Goal: Complete application form: Complete application form

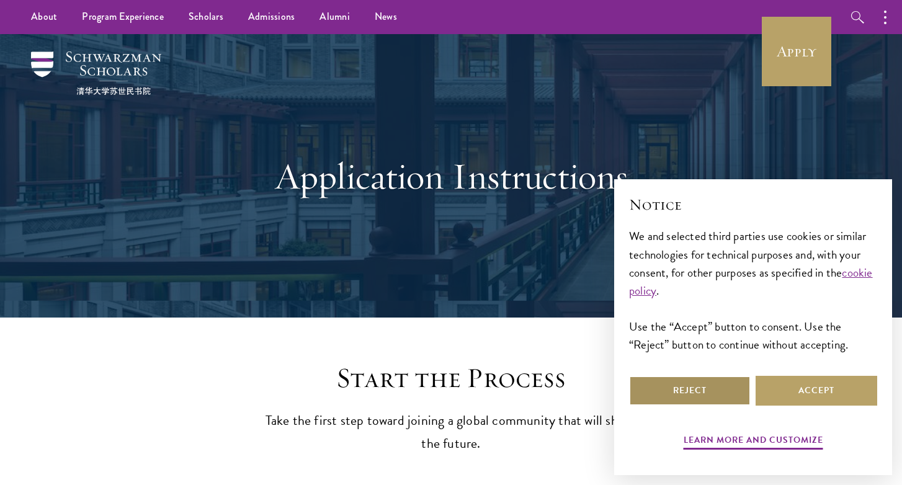
click at [662, 379] on button "Reject" at bounding box center [690, 391] width 122 height 30
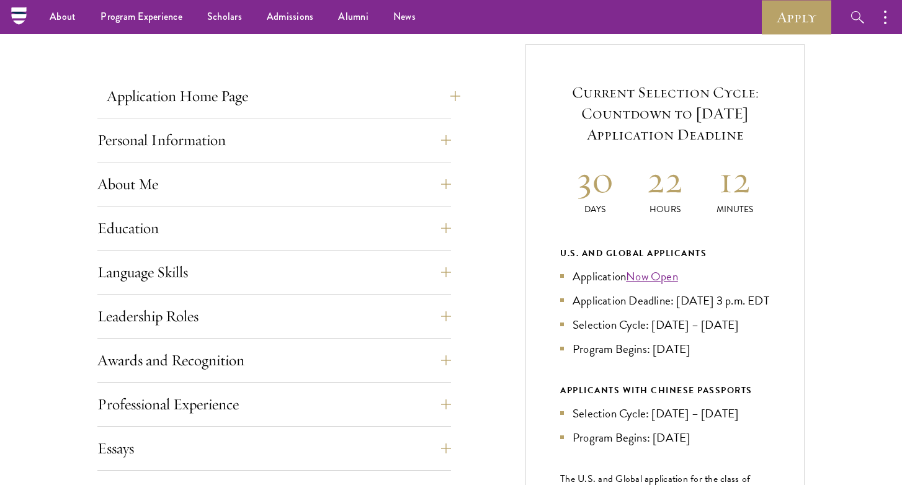
scroll to position [457, 0]
click at [355, 99] on button "Application Home Page" at bounding box center [283, 97] width 353 height 30
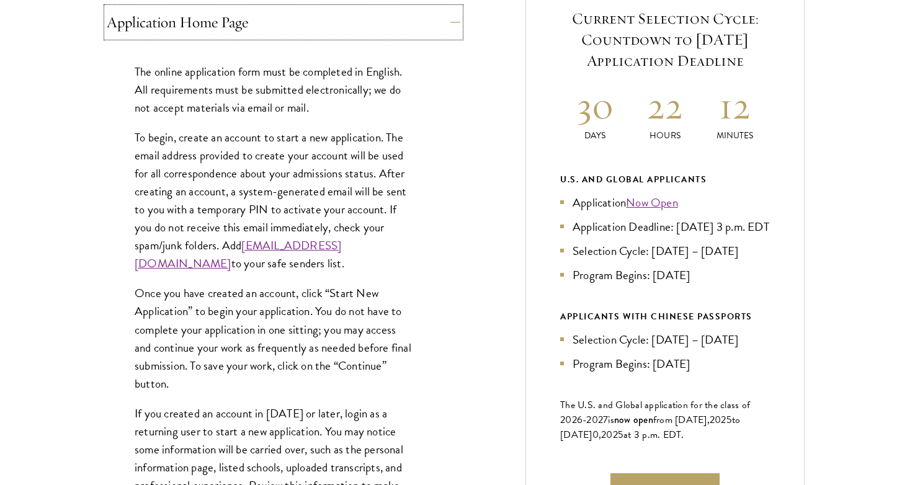
scroll to position [572, 0]
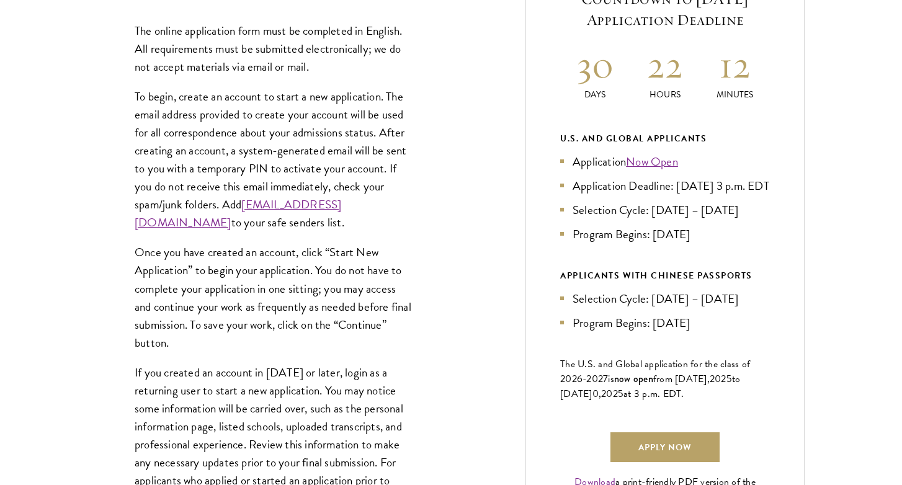
click at [301, 126] on p "To begin, create an account to start a new application. The email address provi…" at bounding box center [274, 159] width 279 height 144
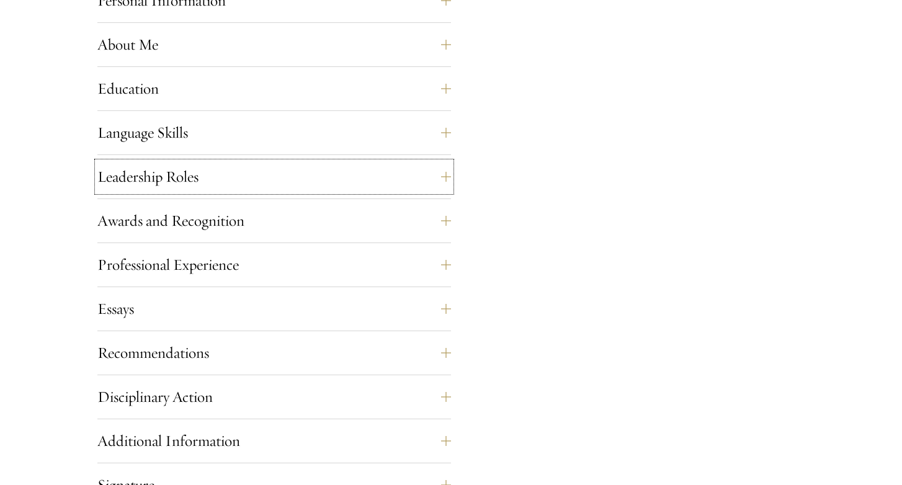
click at [262, 188] on button "Leadership Roles" at bounding box center [273, 177] width 353 height 30
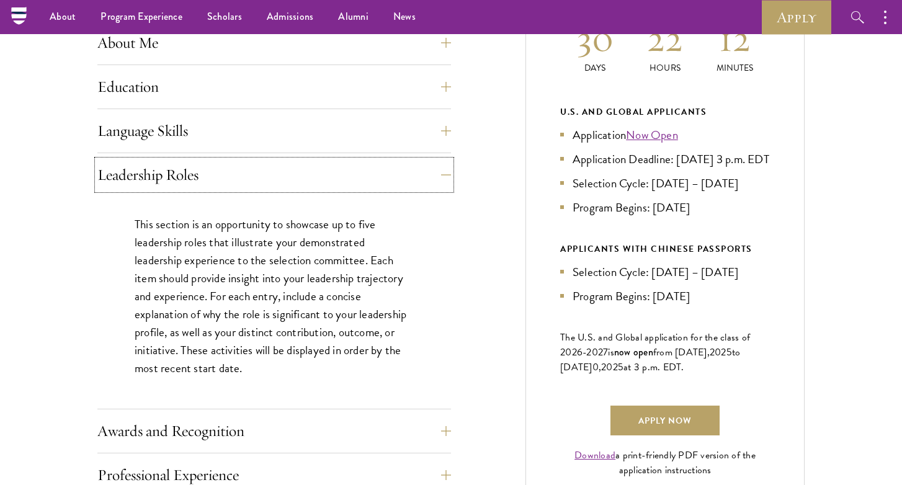
scroll to position [597, 0]
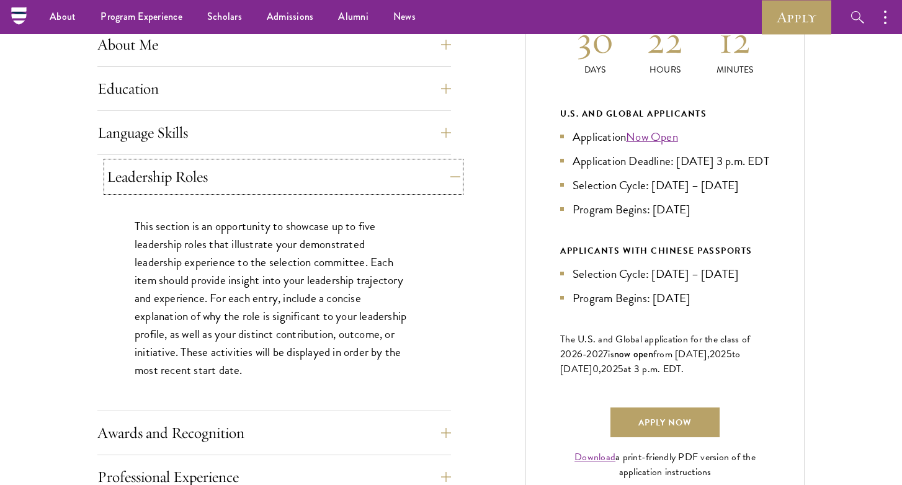
click at [262, 188] on button "Leadership Roles" at bounding box center [283, 177] width 353 height 30
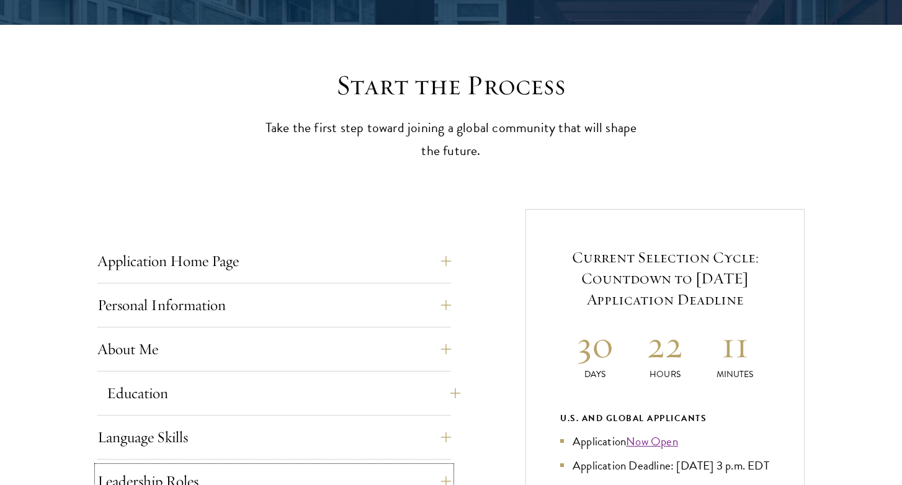
scroll to position [322, 0]
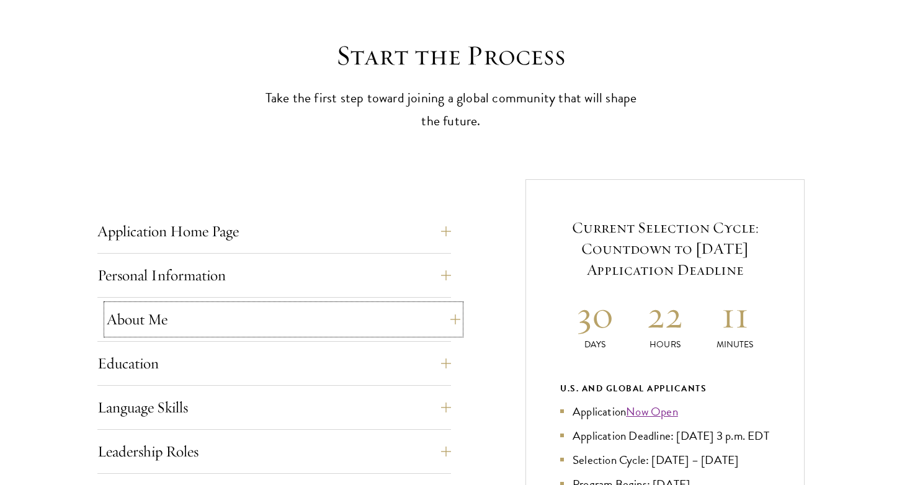
click at [255, 326] on button "About Me" at bounding box center [283, 319] width 353 height 30
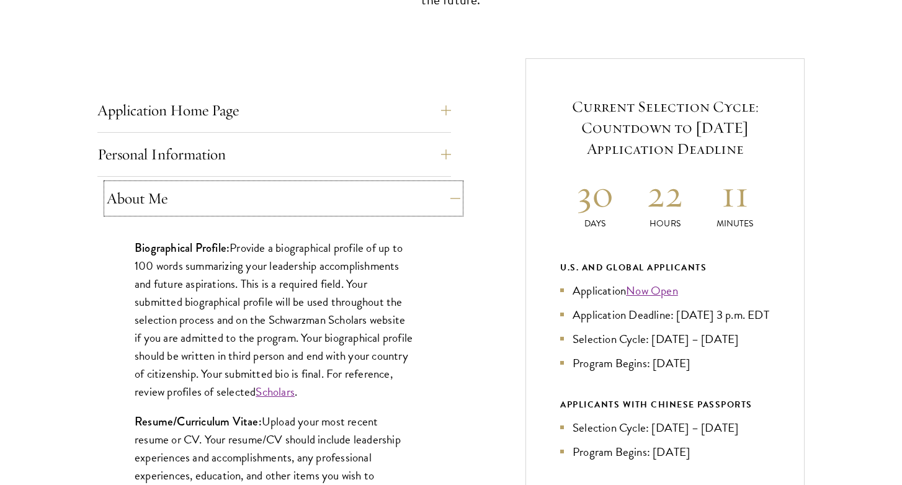
scroll to position [488, 0]
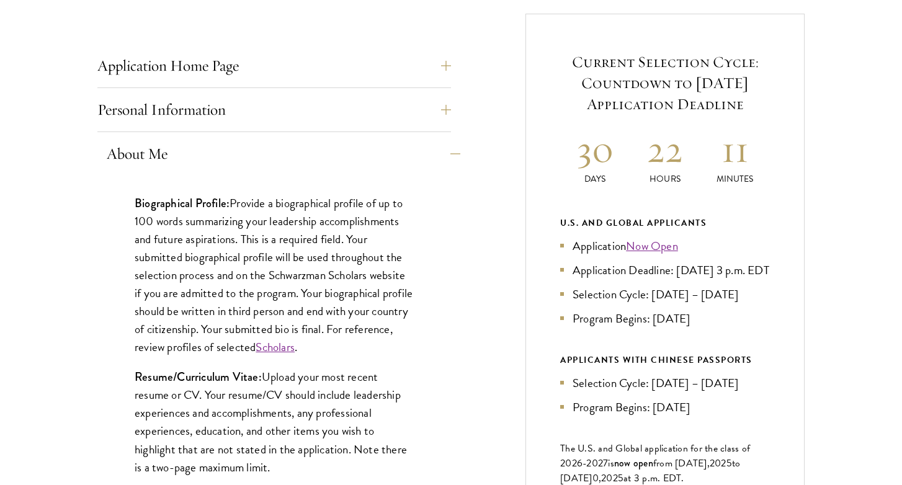
click at [255, 326] on p "Biographical Profile: Provide a biographical profile of up to 100 words summari…" at bounding box center [274, 275] width 279 height 162
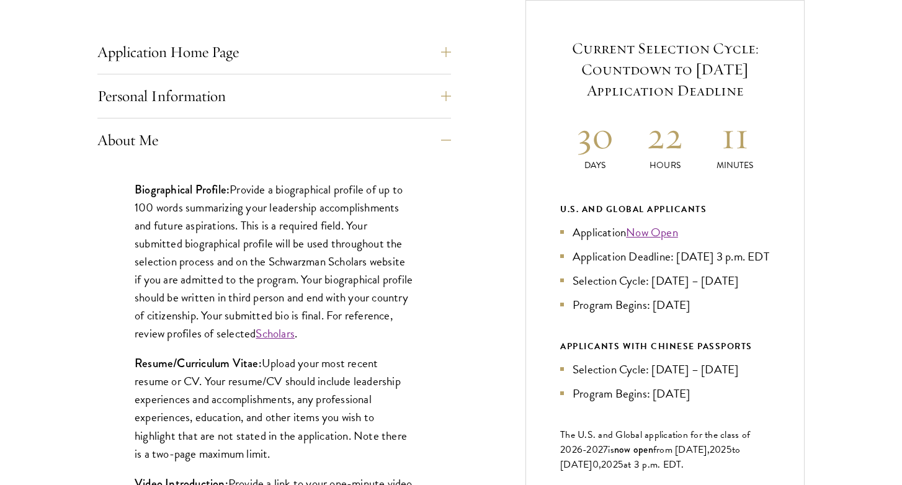
click at [229, 218] on p "Biographical Profile: Provide a biographical profile of up to 100 words summari…" at bounding box center [274, 261] width 279 height 162
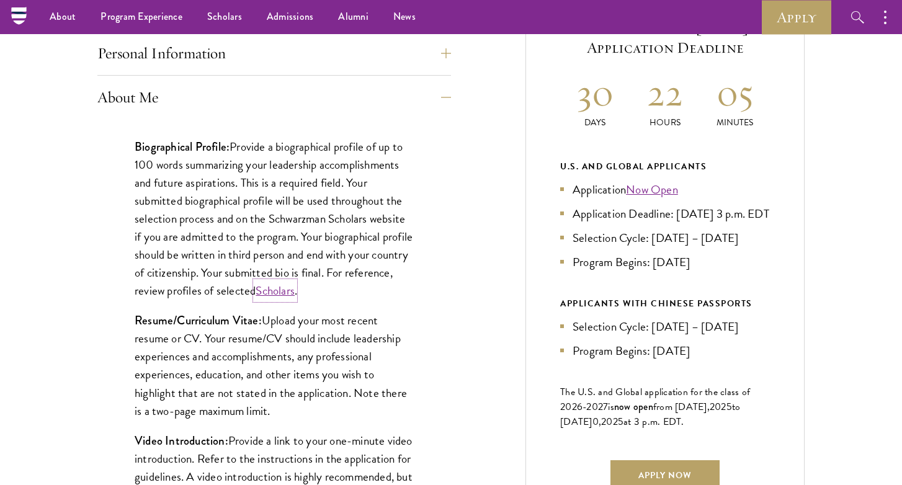
scroll to position [541, 0]
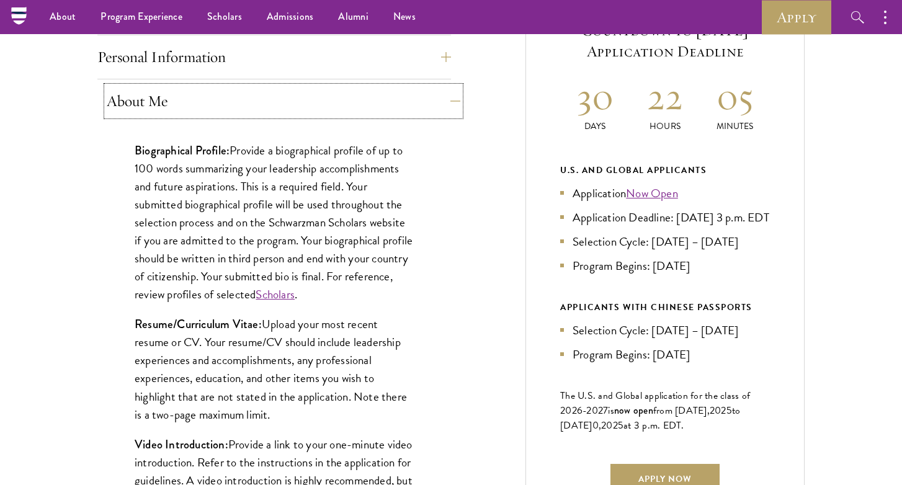
click at [215, 87] on button "About Me" at bounding box center [283, 101] width 353 height 30
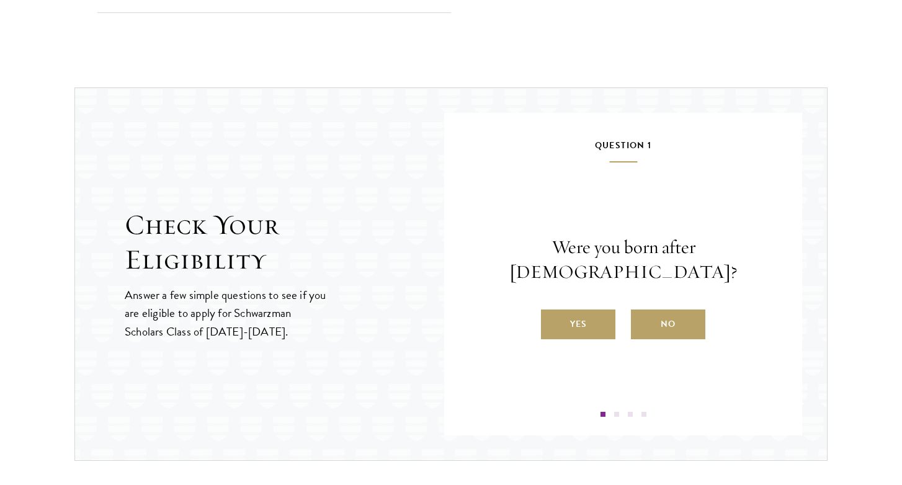
scroll to position [1261, 0]
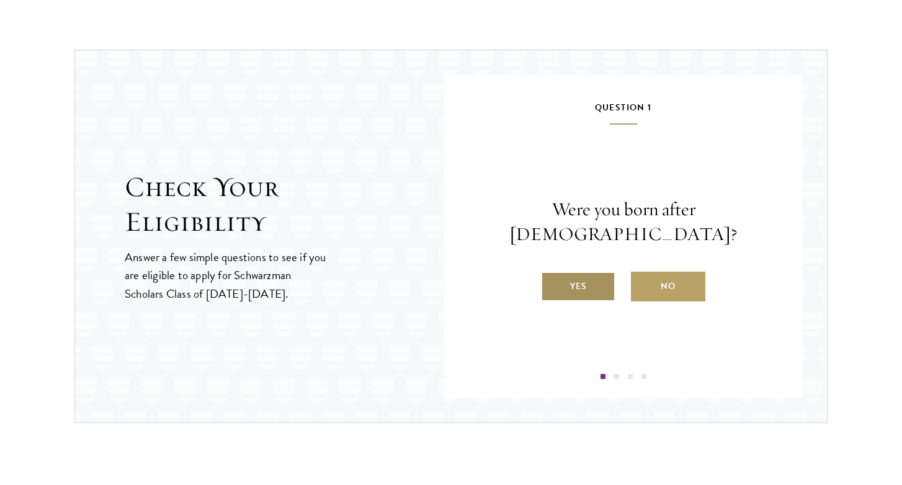
click at [576, 274] on label "Yes" at bounding box center [578, 287] width 74 height 30
click at [552, 274] on input "Yes" at bounding box center [546, 278] width 11 height 11
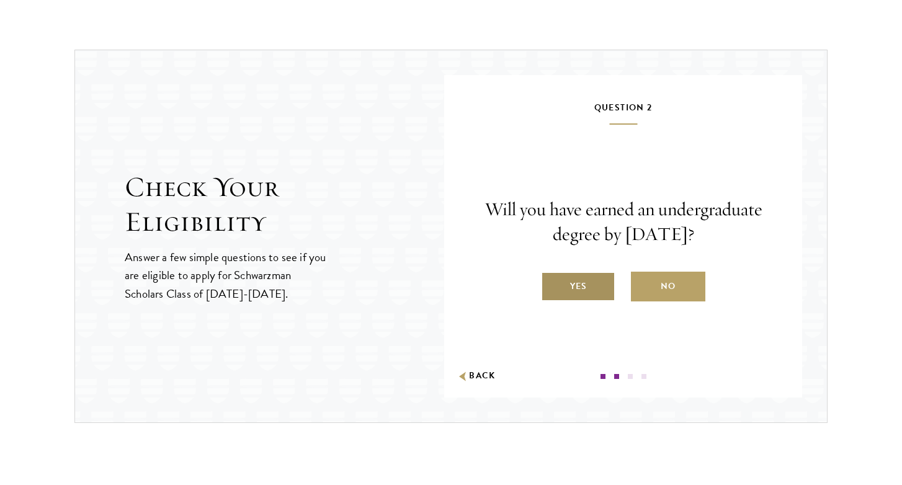
click at [580, 288] on label "Yes" at bounding box center [578, 287] width 74 height 30
click at [552, 284] on input "Yes" at bounding box center [546, 278] width 11 height 11
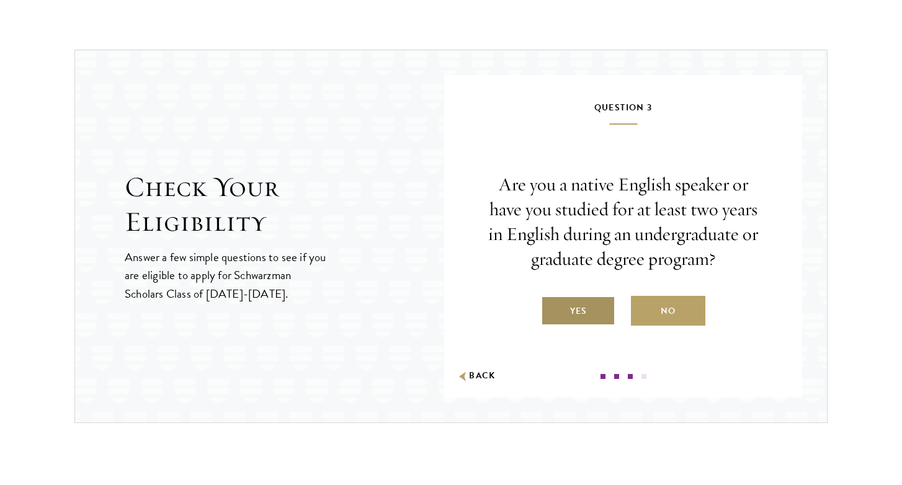
click at [579, 316] on label "Yes" at bounding box center [578, 311] width 74 height 30
click at [552, 309] on input "Yes" at bounding box center [546, 303] width 11 height 11
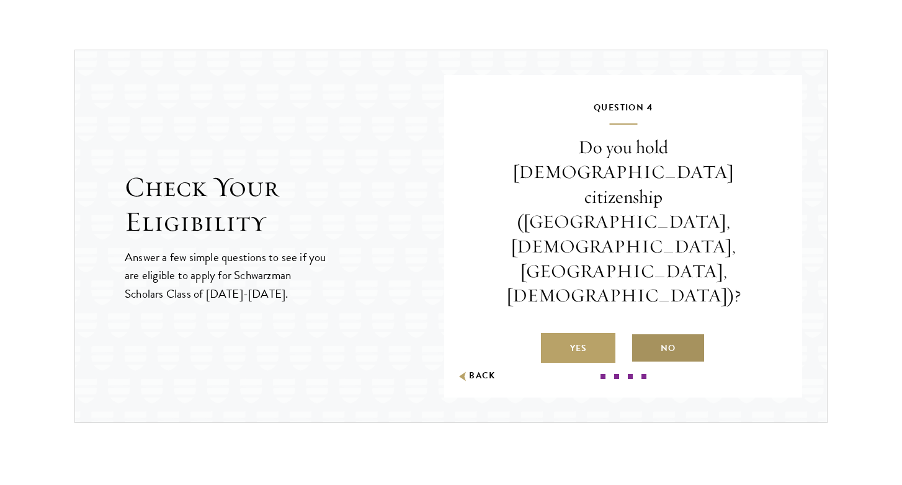
click at [681, 333] on label "No" at bounding box center [668, 348] width 74 height 30
click at [642, 335] on input "No" at bounding box center [636, 340] width 11 height 11
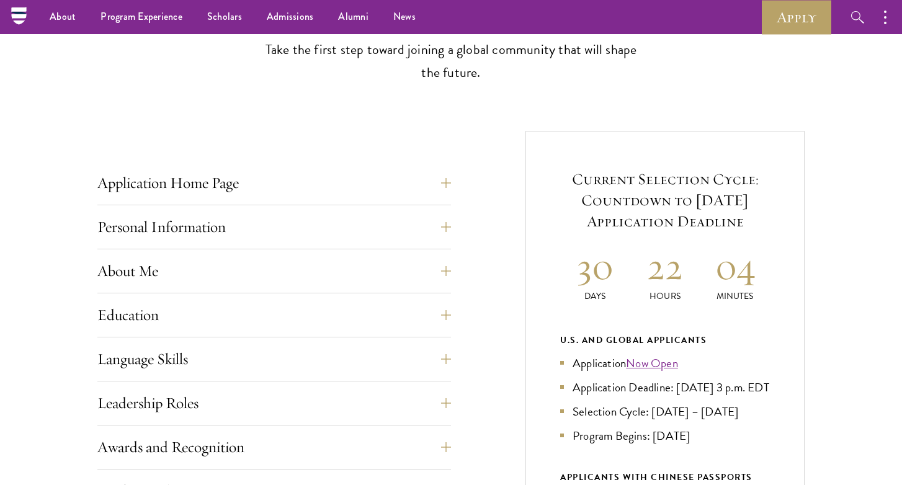
scroll to position [0, 0]
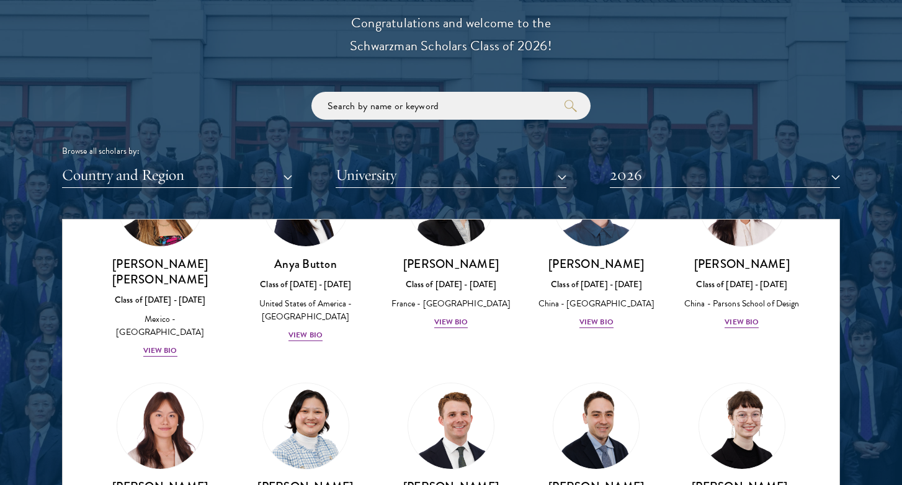
scroll to position [1072, 0]
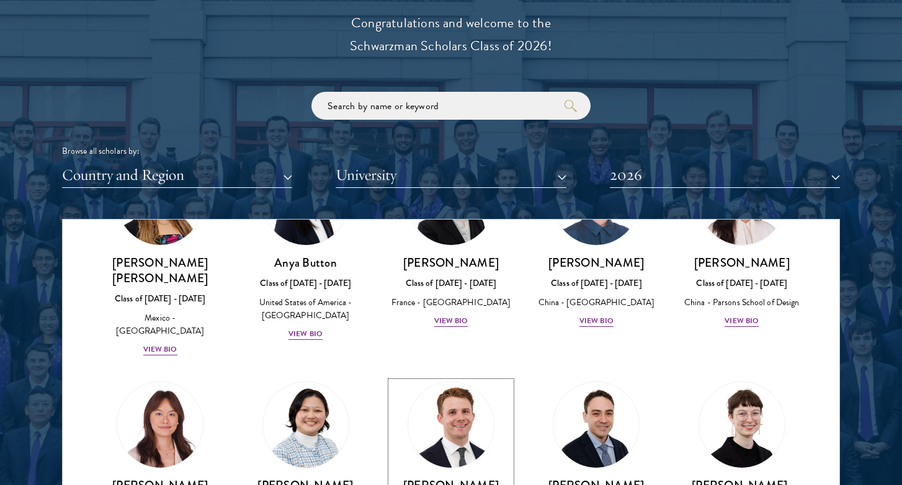
click at [449, 477] on h3 "[PERSON_NAME]" at bounding box center [451, 485] width 120 height 16
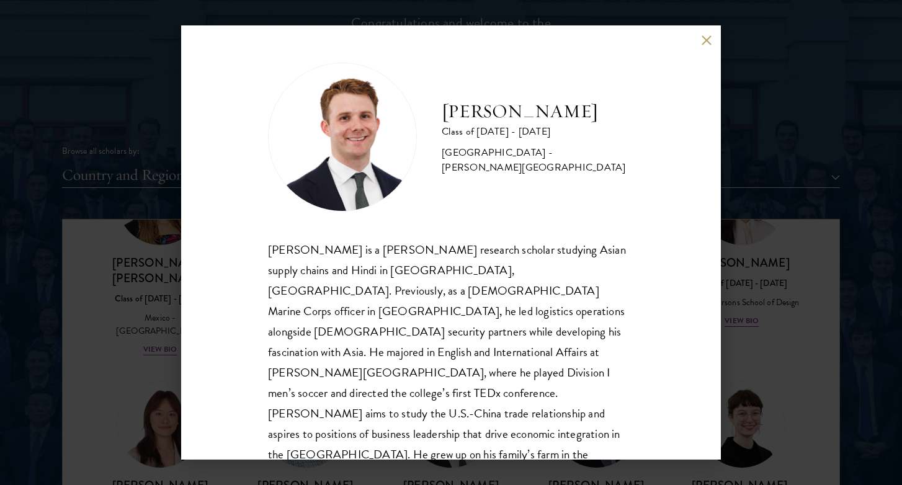
scroll to position [1, 0]
click at [748, 320] on div "[PERSON_NAME] Class of [DATE] - [DATE] [GEOGRAPHIC_DATA] - [PERSON_NAME][GEOGRA…" at bounding box center [451, 242] width 902 height 485
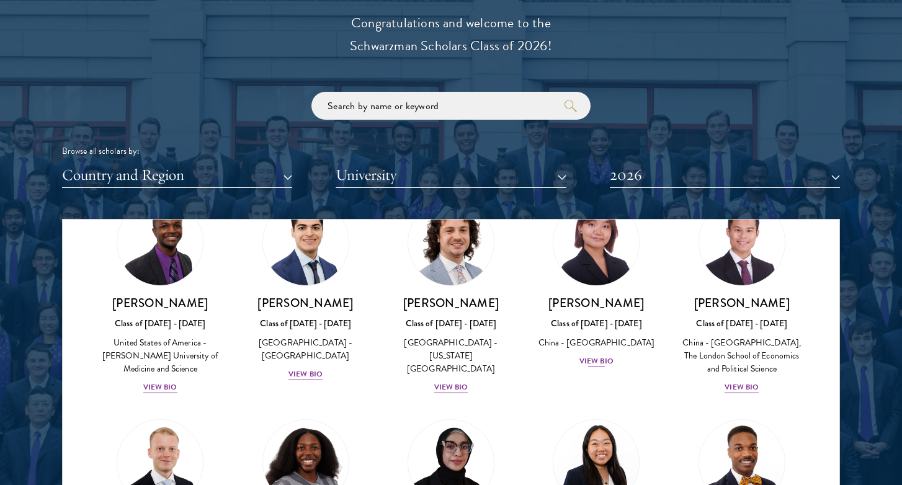
scroll to position [2259, 0]
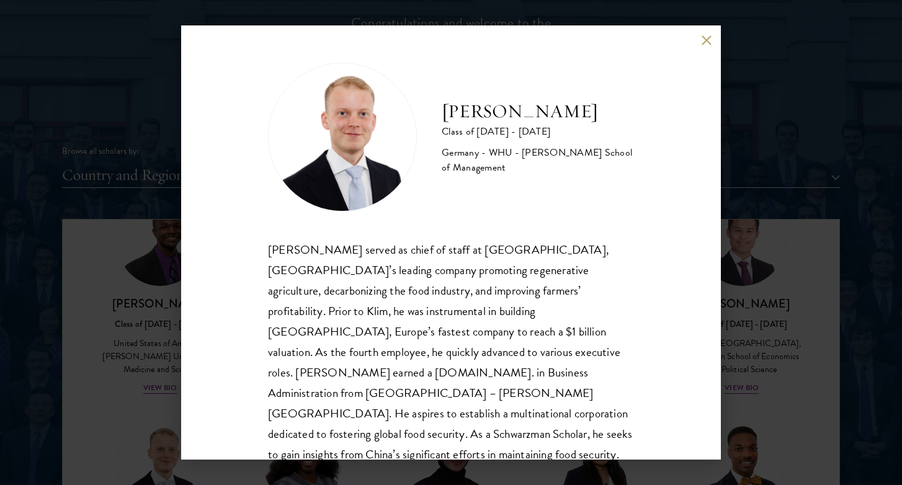
scroll to position [22, 0]
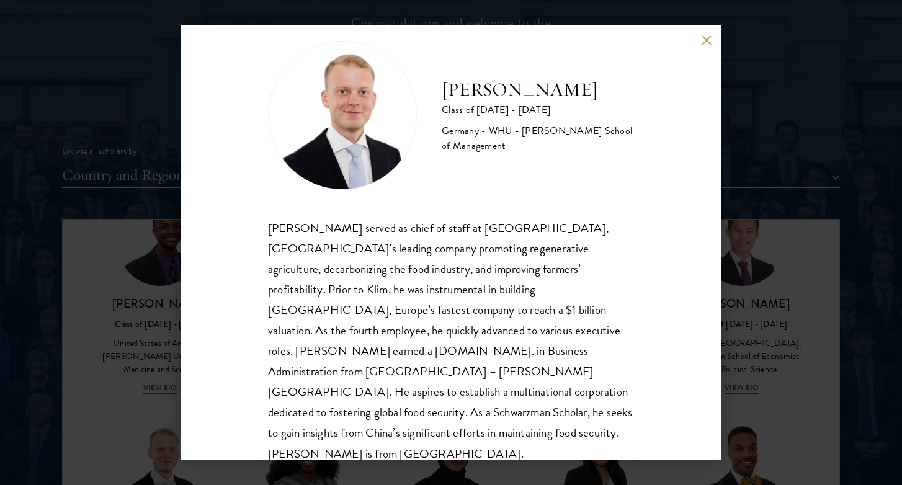
click at [139, 334] on div "[PERSON_NAME] Class of [DATE] - [DATE] [GEOGRAPHIC_DATA] - [GEOGRAPHIC_DATA] - …" at bounding box center [451, 242] width 902 height 485
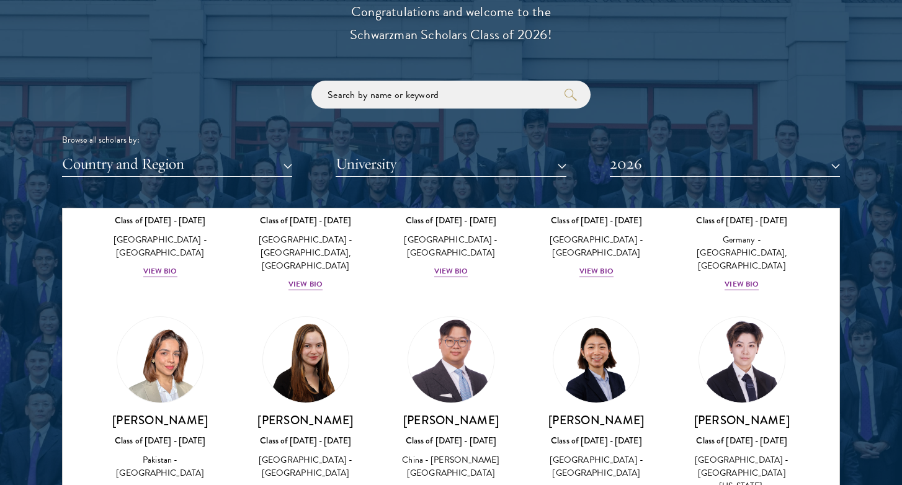
scroll to position [3072, 0]
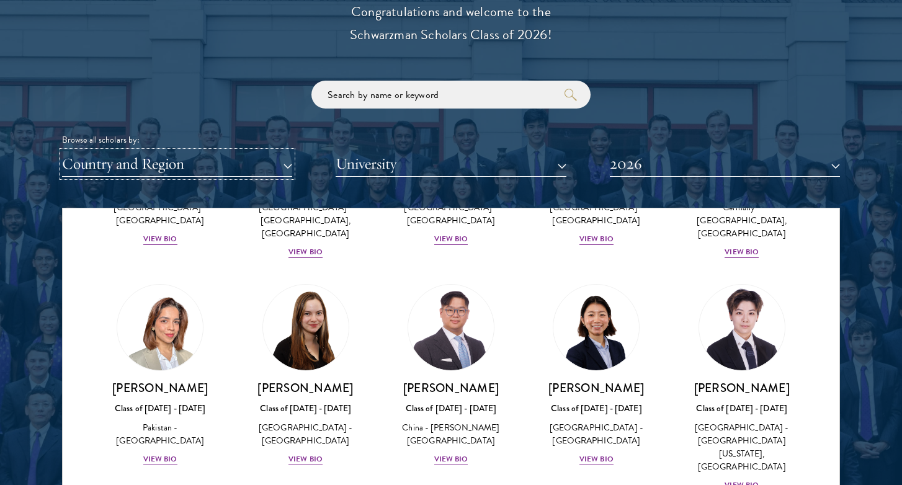
click at [232, 156] on button "Country and Region" at bounding box center [177, 163] width 230 height 25
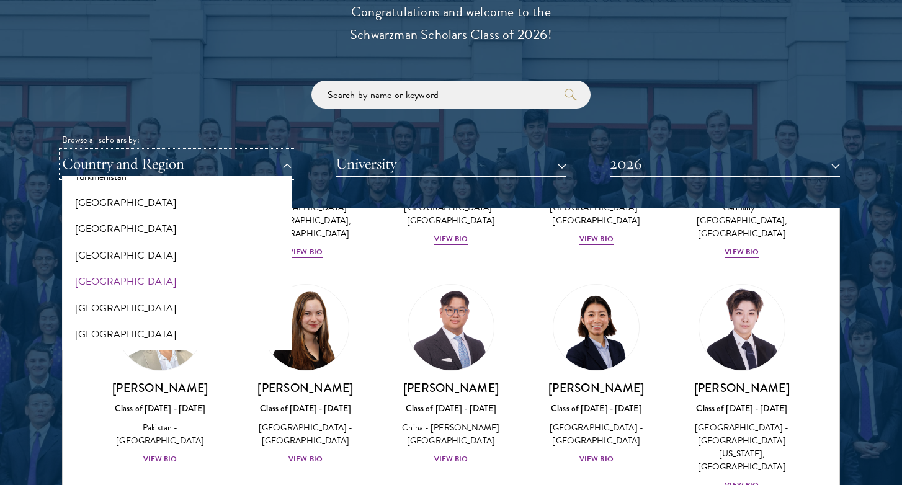
scroll to position [2530, 0]
click at [157, 272] on button "[GEOGRAPHIC_DATA]" at bounding box center [177, 283] width 223 height 26
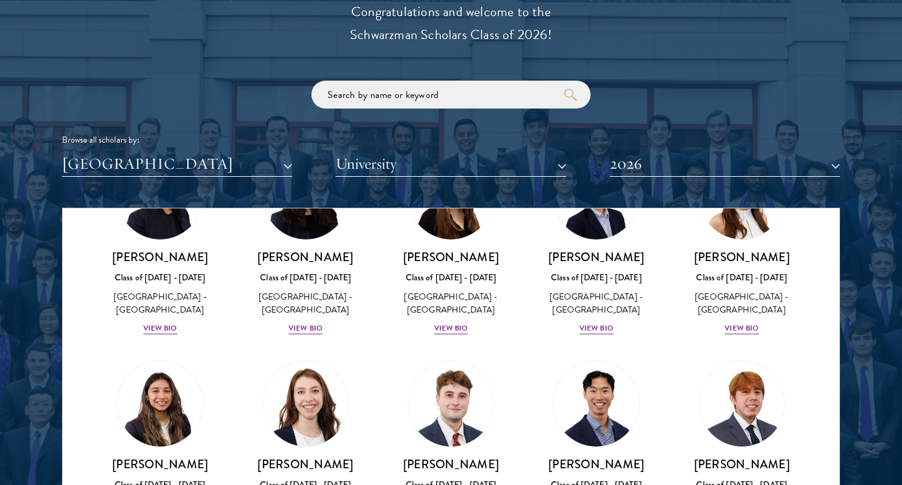
scroll to position [1355, 0]
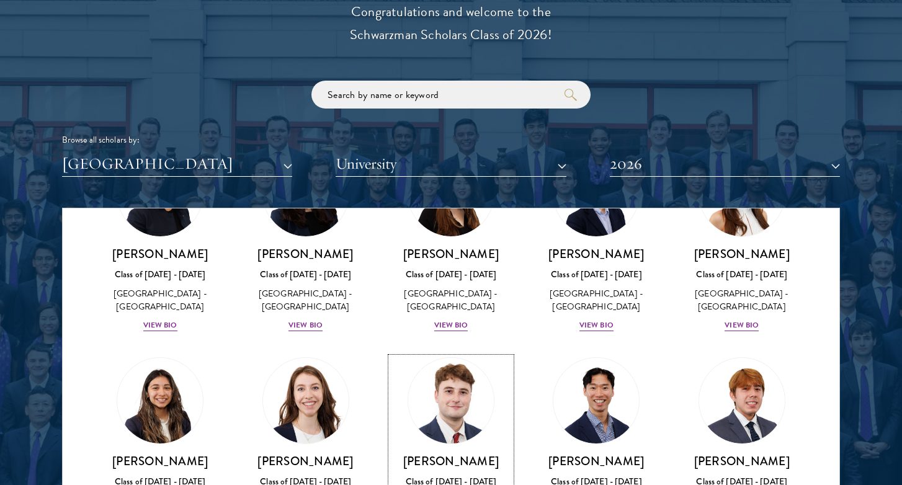
click at [440, 453] on h3 "[PERSON_NAME]" at bounding box center [451, 461] width 120 height 16
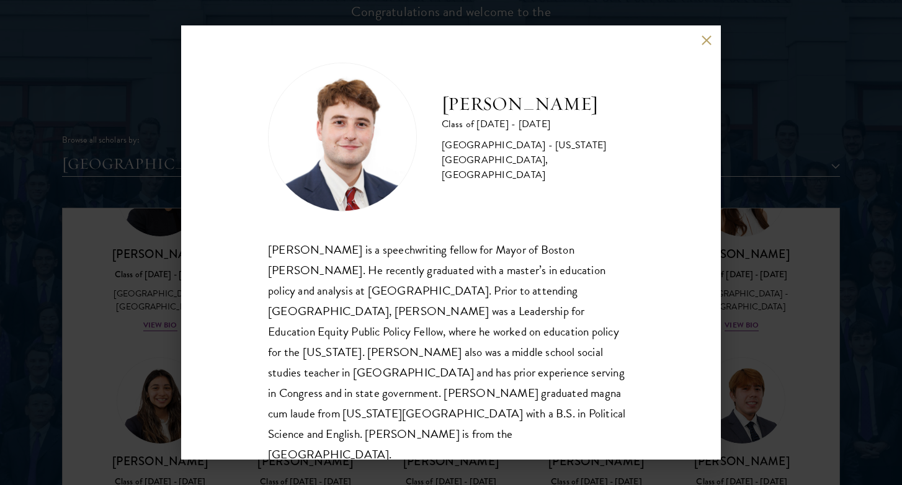
scroll to position [1, 0]
click at [734, 317] on div "[PERSON_NAME] Class of [DATE] - [DATE] [GEOGRAPHIC_DATA] - [US_STATE][GEOGRAPHI…" at bounding box center [451, 242] width 902 height 485
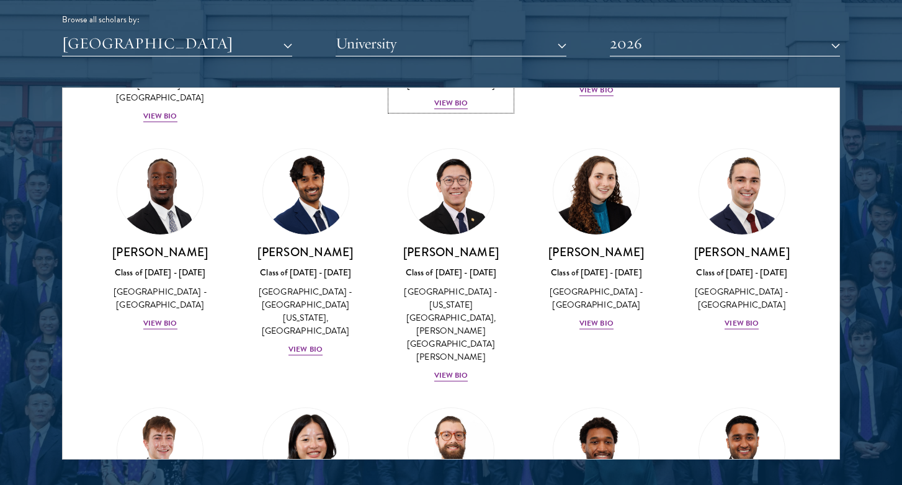
scroll to position [1690, 0]
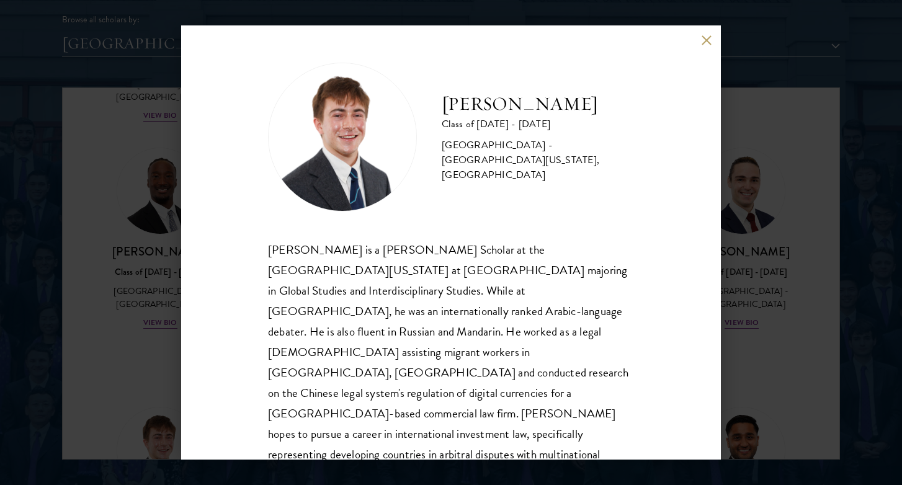
scroll to position [1, 0]
click at [106, 308] on div "[PERSON_NAME] Class of [DATE] - [DATE] [GEOGRAPHIC_DATA] - [GEOGRAPHIC_DATA][US…" at bounding box center [451, 242] width 902 height 485
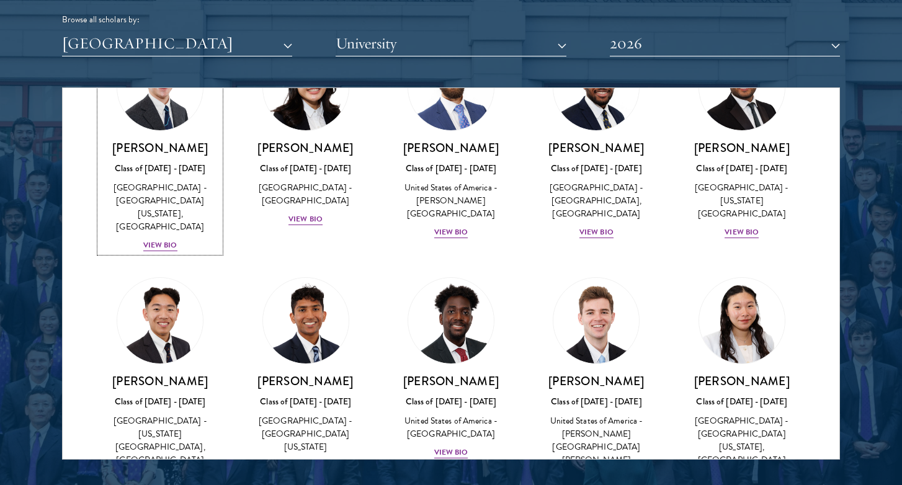
scroll to position [2052, 0]
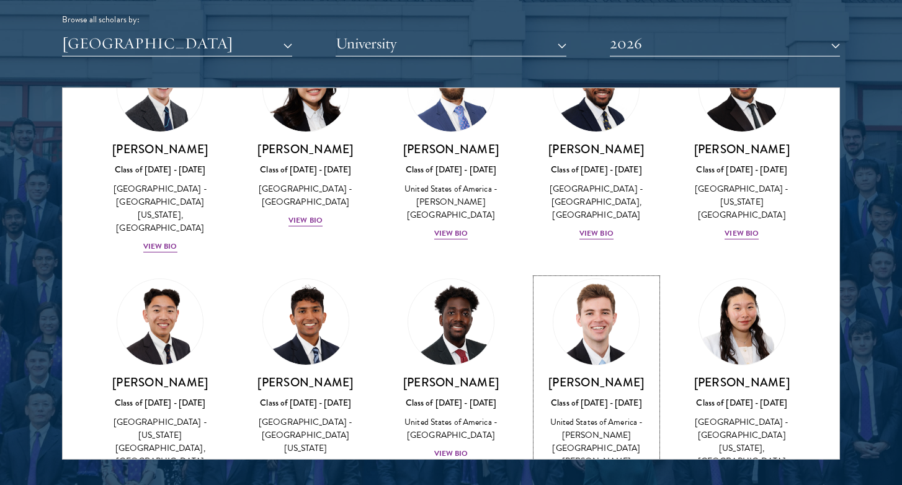
click at [596, 375] on div "[PERSON_NAME] Class of [DATE] - [DATE] [GEOGRAPHIC_DATA] - [PERSON_NAME][GEOGRA…" at bounding box center [596, 431] width 120 height 112
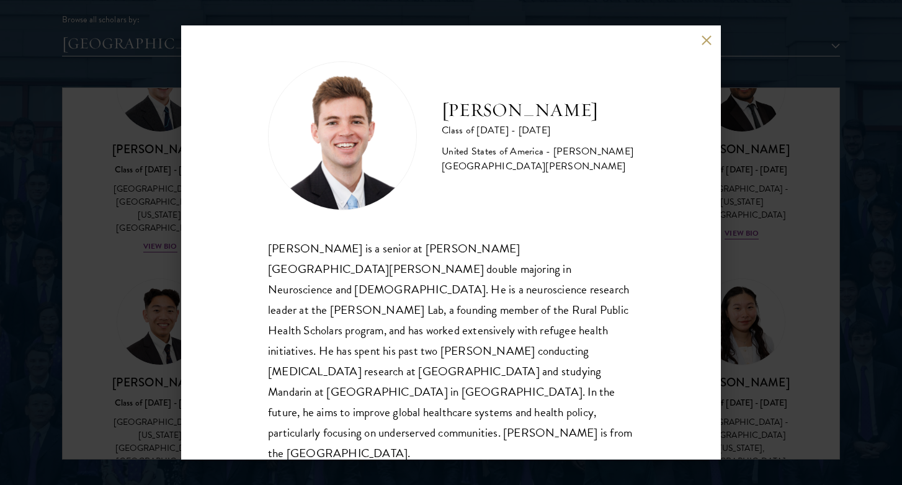
scroll to position [1596, 0]
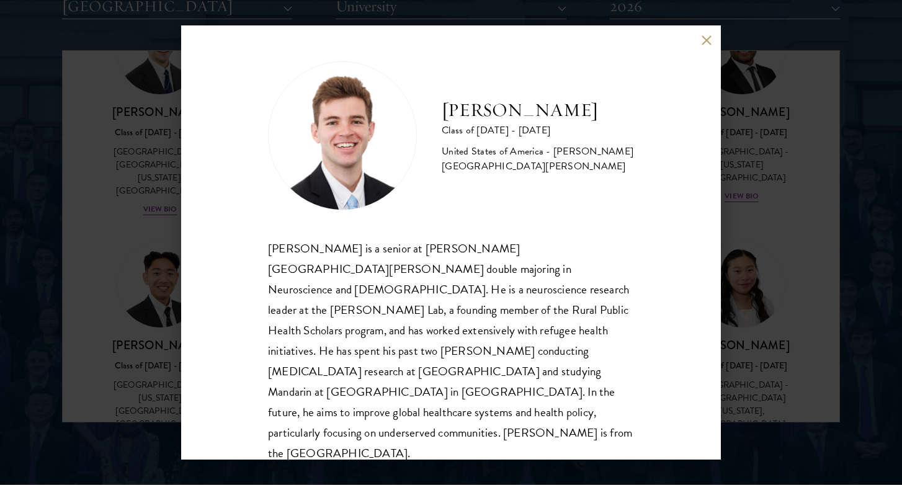
click at [743, 324] on div "[PERSON_NAME] Class of [DATE] - [DATE] [GEOGRAPHIC_DATA] - [PERSON_NAME][GEOGRA…" at bounding box center [451, 242] width 902 height 485
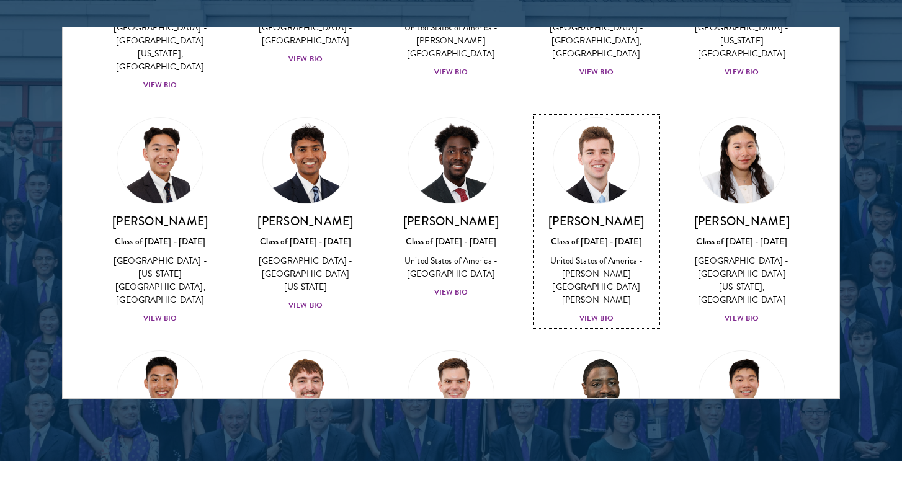
scroll to position [1620, 0]
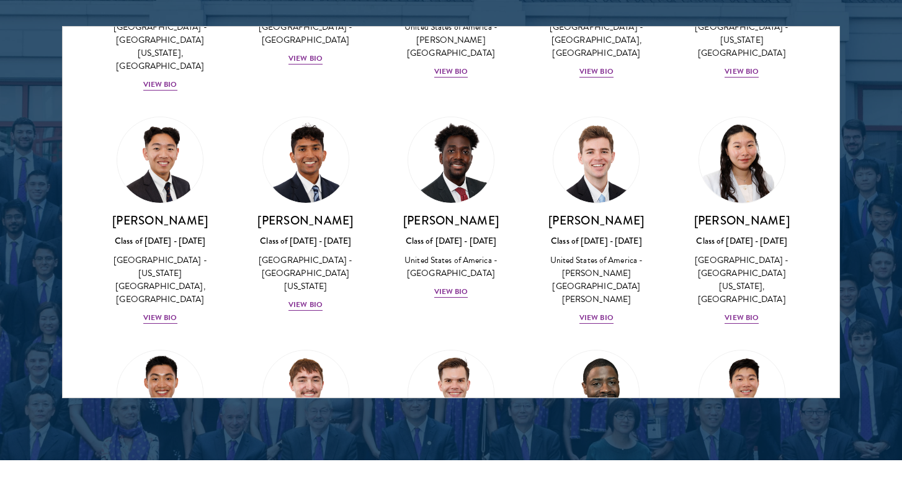
click at [840, 324] on div at bounding box center [451, 82] width 902 height 755
click at [739, 346] on img at bounding box center [741, 393] width 94 height 94
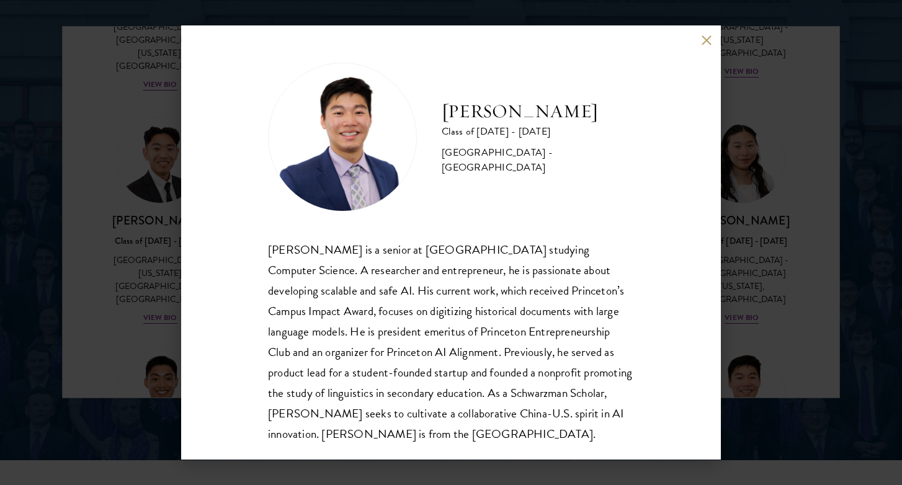
click at [739, 237] on div "[PERSON_NAME] Class of [DATE] - [DATE] [GEOGRAPHIC_DATA] - [GEOGRAPHIC_DATA] [P…" at bounding box center [451, 242] width 902 height 485
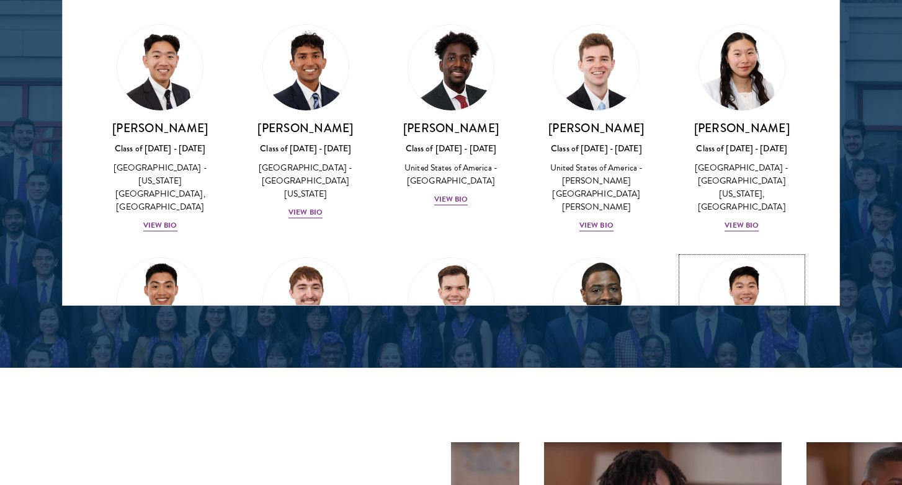
scroll to position [1713, 0]
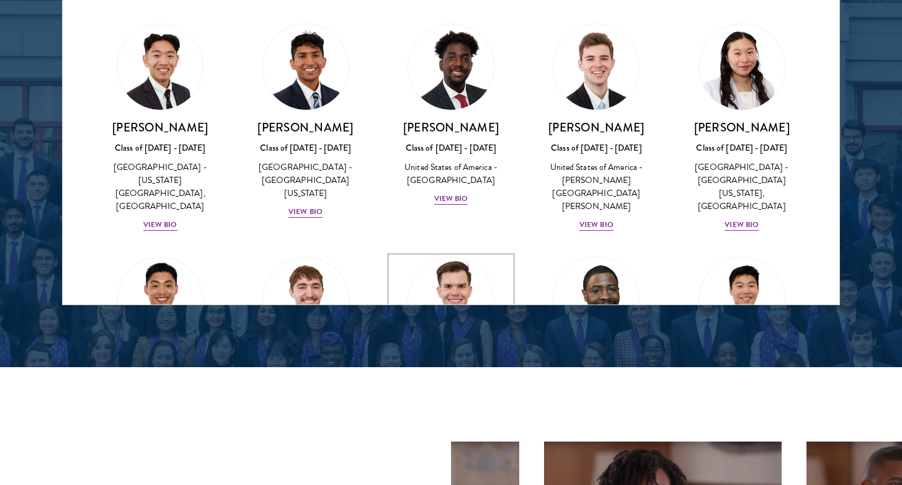
click at [461, 353] on h3 "[PERSON_NAME]" at bounding box center [451, 361] width 120 height 16
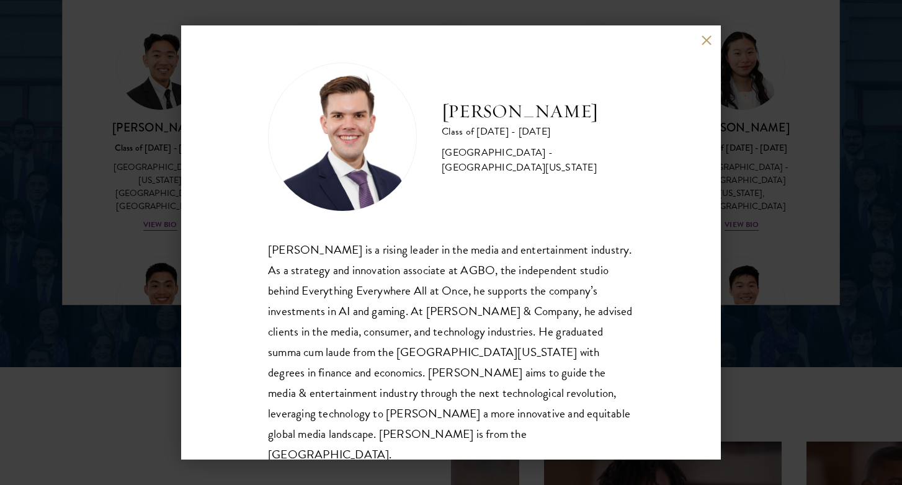
scroll to position [1, 0]
click at [774, 290] on div "[PERSON_NAME] Class of [DATE] - [DATE] [GEOGRAPHIC_DATA] - [GEOGRAPHIC_DATA][US…" at bounding box center [451, 242] width 902 height 485
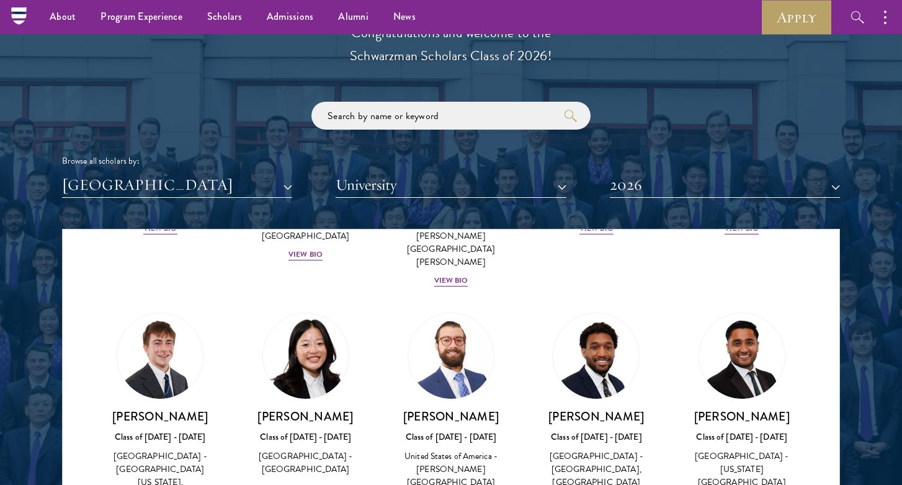
scroll to position [1391, 0]
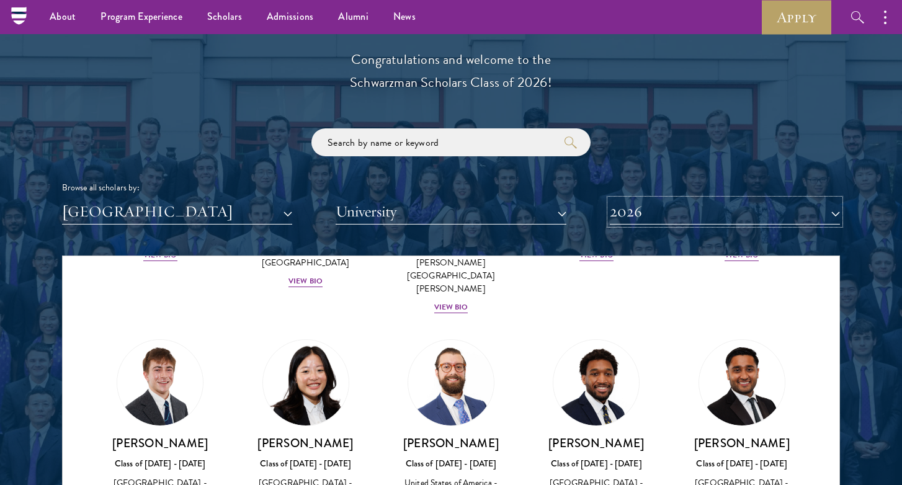
click at [758, 207] on button "2026" at bounding box center [725, 211] width 230 height 25
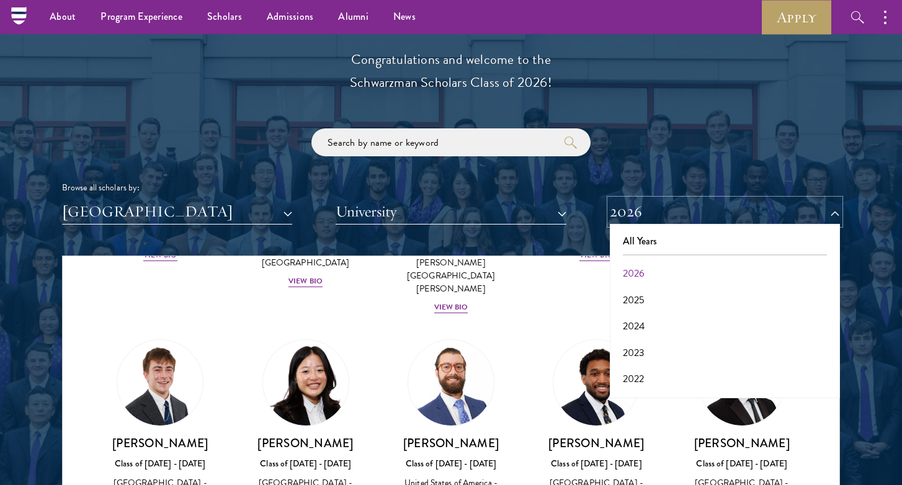
click at [758, 207] on button "2026" at bounding box center [725, 211] width 230 height 25
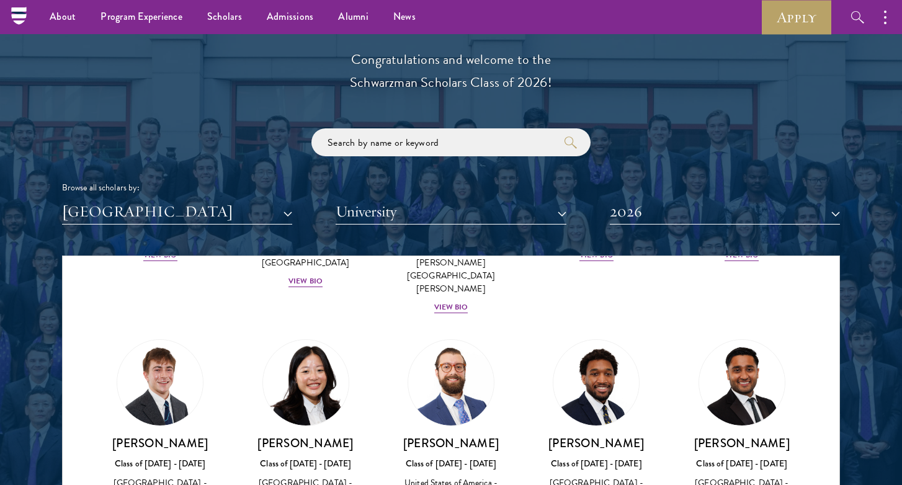
click at [695, 126] on div "Scholar Directory Congratulations and welcome to the Schwarzman Scholars Class …" at bounding box center [451, 312] width 778 height 631
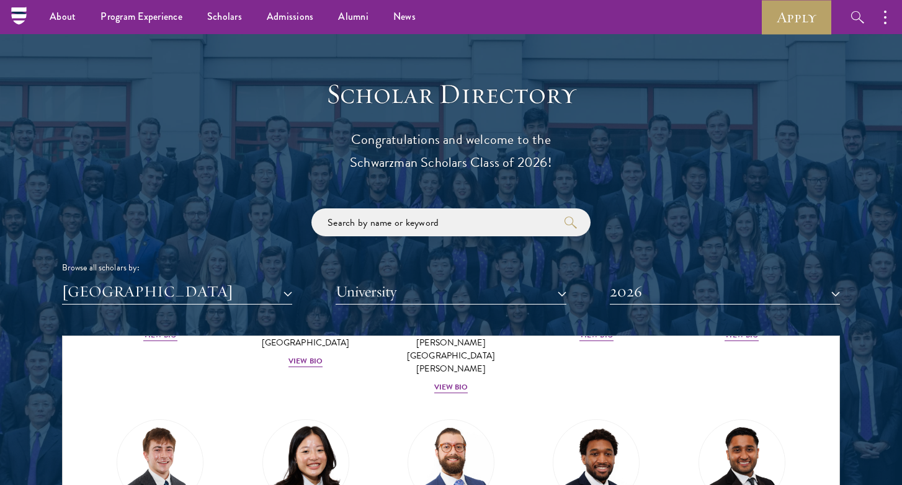
scroll to position [1307, 0]
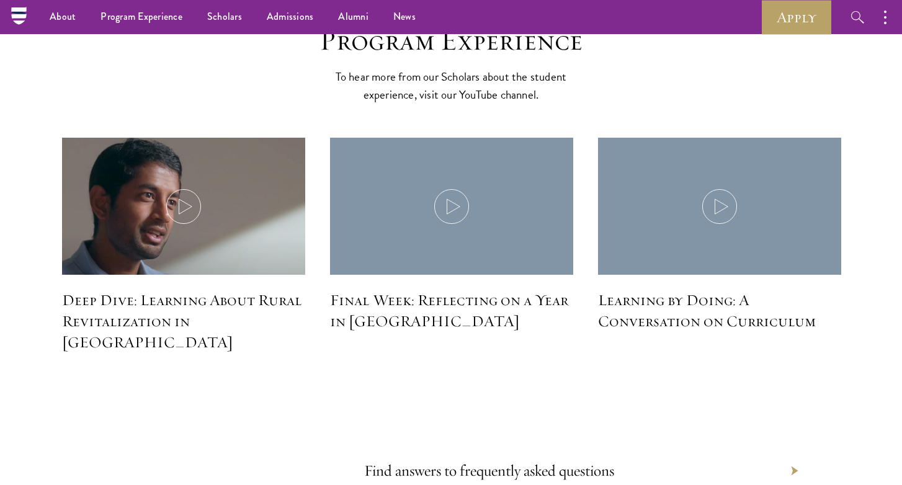
scroll to position [5463, 0]
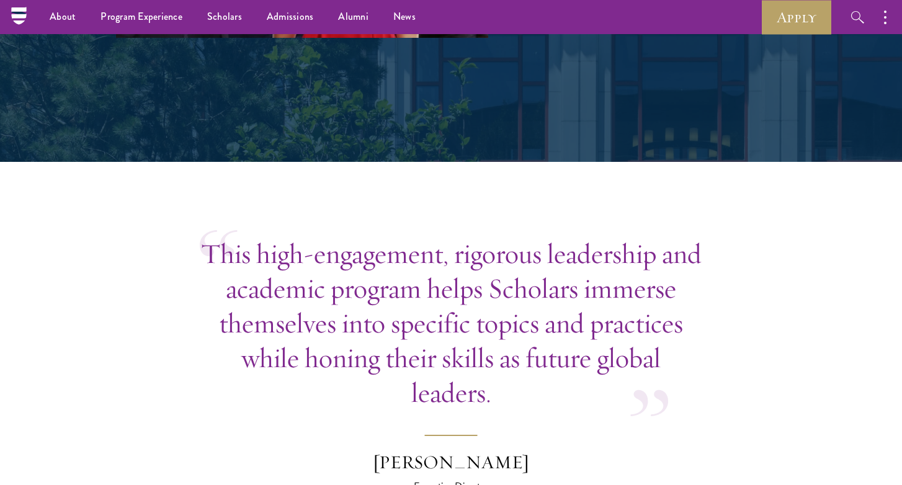
scroll to position [3255, 0]
